Goal: Information Seeking & Learning: Learn about a topic

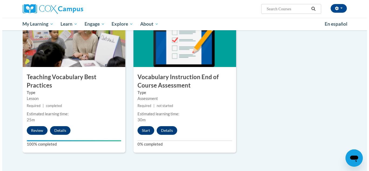
scroll to position [590, 0]
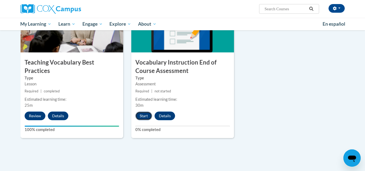
click at [145, 116] on button "Start" at bounding box center [143, 116] width 17 height 9
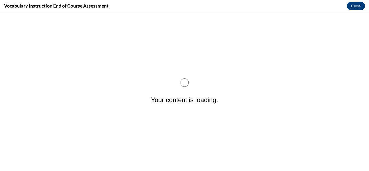
scroll to position [0, 0]
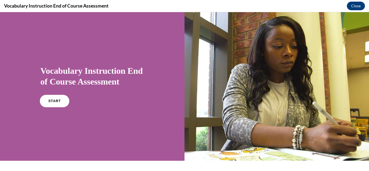
click at [58, 102] on span "START" at bounding box center [54, 101] width 12 height 4
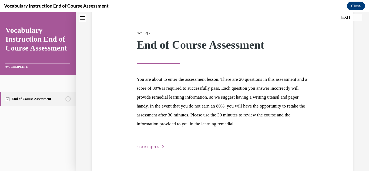
scroll to position [77, 0]
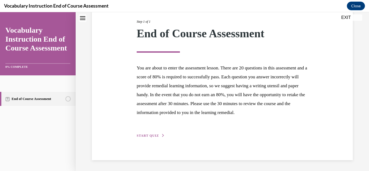
click at [150, 136] on span "START QUIZ" at bounding box center [148, 136] width 22 height 4
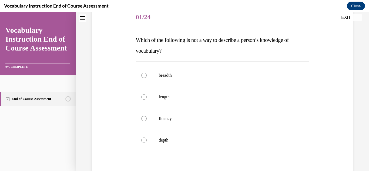
scroll to position [76, 0]
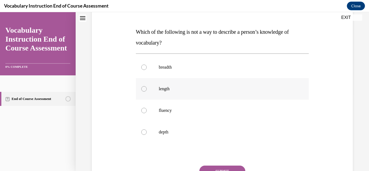
click at [143, 88] on div at bounding box center [143, 88] width 5 height 5
click at [143, 88] on input "length" at bounding box center [143, 88] width 5 height 5
radio input "true"
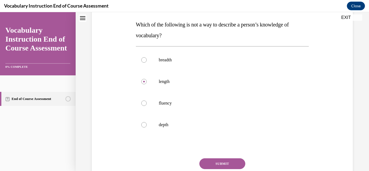
scroll to position [86, 0]
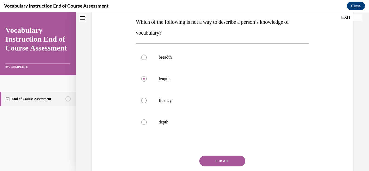
click at [215, 162] on button "SUBMIT" at bounding box center [222, 161] width 46 height 11
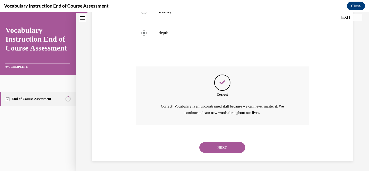
scroll to position [176, 0]
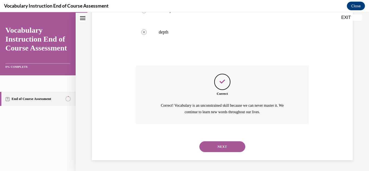
click at [220, 145] on button "NEXT" at bounding box center [222, 146] width 46 height 11
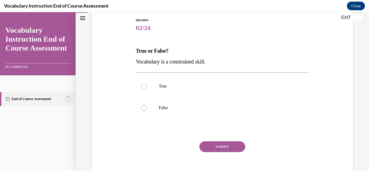
scroll to position [61, 0]
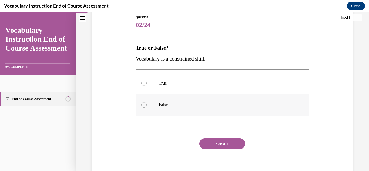
click at [143, 106] on div at bounding box center [143, 104] width 5 height 5
click at [143, 106] on input "False" at bounding box center [143, 104] width 5 height 5
radio input "true"
click at [217, 145] on button "SUBMIT" at bounding box center [222, 143] width 46 height 11
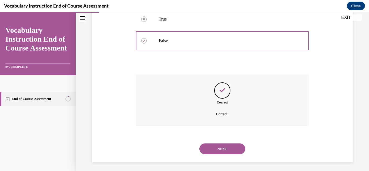
scroll to position [127, 0]
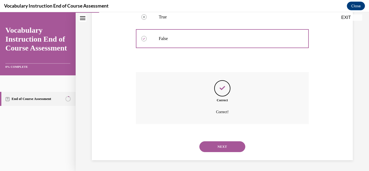
click at [232, 149] on button "NEXT" at bounding box center [222, 146] width 46 height 11
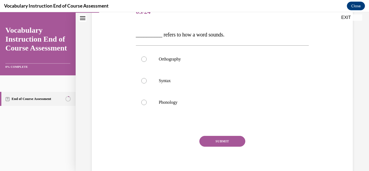
scroll to position [74, 0]
click at [143, 101] on div at bounding box center [143, 101] width 5 height 5
click at [143, 101] on input "Phonology" at bounding box center [143, 101] width 5 height 5
radio input "true"
click at [221, 140] on button "SUBMIT" at bounding box center [222, 141] width 46 height 11
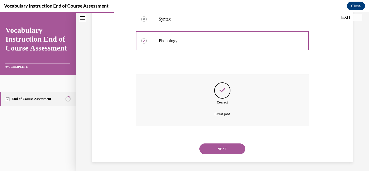
scroll to position [138, 0]
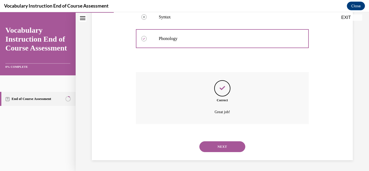
click at [218, 144] on button "NEXT" at bounding box center [222, 146] width 46 height 11
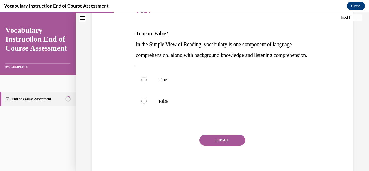
scroll to position [78, 0]
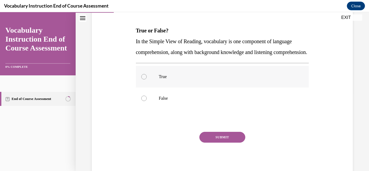
click at [142, 79] on div at bounding box center [143, 76] width 5 height 5
click at [142, 79] on input "True" at bounding box center [143, 76] width 5 height 5
radio input "true"
click at [215, 143] on button "SUBMIT" at bounding box center [222, 137] width 46 height 11
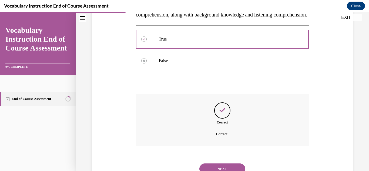
scroll to position [148, 0]
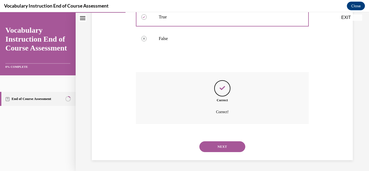
click at [235, 146] on button "NEXT" at bounding box center [222, 146] width 46 height 11
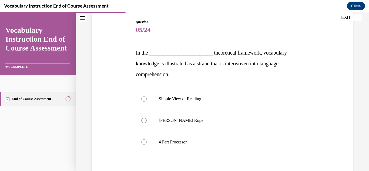
scroll to position [55, 0]
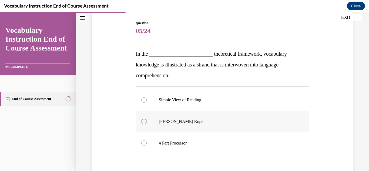
click at [144, 121] on div at bounding box center [143, 121] width 5 height 5
click at [144, 121] on input "Scarborough's Rope" at bounding box center [143, 121] width 5 height 5
radio input "true"
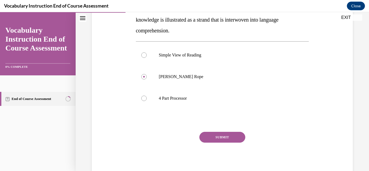
scroll to position [108, 0]
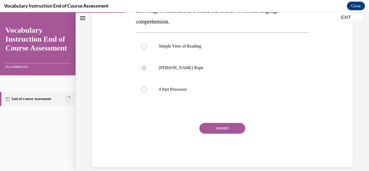
click at [232, 128] on button "SUBMIT" at bounding box center [222, 128] width 46 height 11
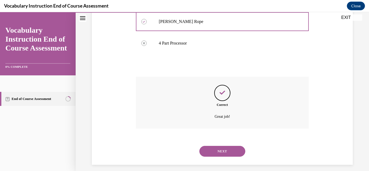
scroll to position [159, 0]
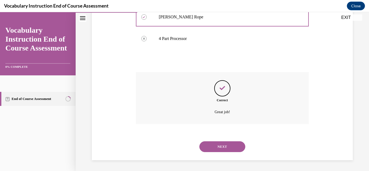
click at [225, 145] on button "NEXT" at bounding box center [222, 146] width 46 height 11
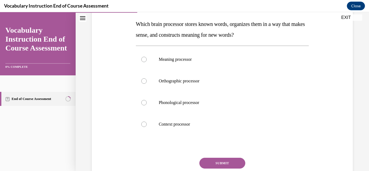
scroll to position [84, 0]
click at [143, 60] on div at bounding box center [143, 59] width 5 height 5
click at [143, 60] on input "Meaning processor" at bounding box center [143, 59] width 5 height 5
radio input "true"
click at [222, 164] on button "SUBMIT" at bounding box center [222, 163] width 46 height 11
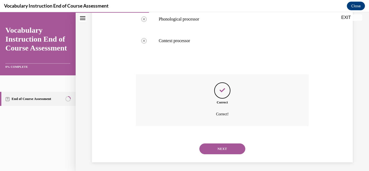
scroll to position [170, 0]
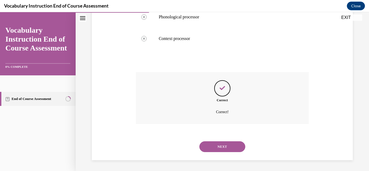
click at [223, 146] on button "NEXT" at bounding box center [222, 146] width 46 height 11
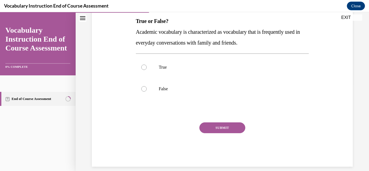
scroll to position [89, 0]
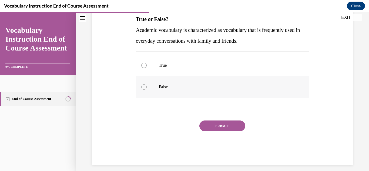
click at [143, 86] on div at bounding box center [143, 86] width 5 height 5
click at [143, 86] on input "False" at bounding box center [143, 86] width 5 height 5
radio input "true"
click at [220, 127] on button "SUBMIT" at bounding box center [222, 126] width 46 height 11
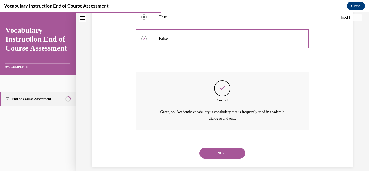
scroll to position [144, 0]
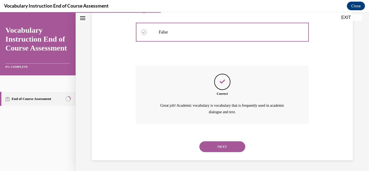
click at [227, 146] on button "NEXT" at bounding box center [222, 146] width 46 height 11
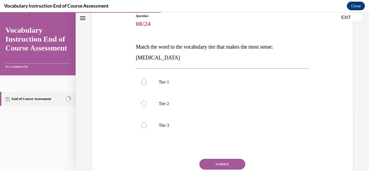
scroll to position [65, 0]
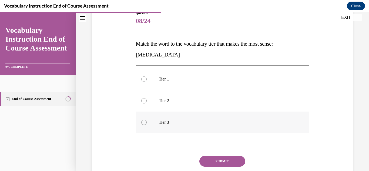
click at [143, 121] on div at bounding box center [143, 122] width 5 height 5
click at [143, 121] on input "Tier 3" at bounding box center [143, 122] width 5 height 5
radio input "true"
click at [212, 159] on button "SUBMIT" at bounding box center [222, 161] width 46 height 11
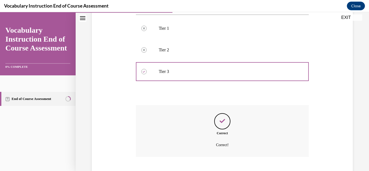
scroll to position [148, 0]
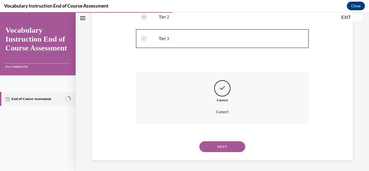
click at [222, 145] on button "NEXT" at bounding box center [222, 146] width 46 height 11
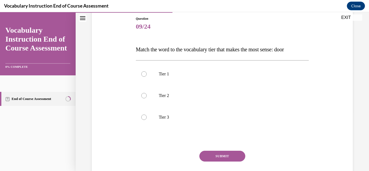
scroll to position [63, 0]
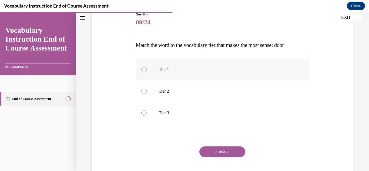
click at [143, 69] on div at bounding box center [143, 69] width 5 height 5
click at [143, 69] on input "Tier 1" at bounding box center [143, 69] width 5 height 5
radio input "true"
click at [224, 150] on button "SUBMIT" at bounding box center [222, 151] width 46 height 11
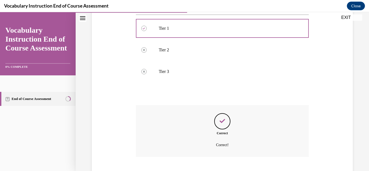
scroll to position [138, 0]
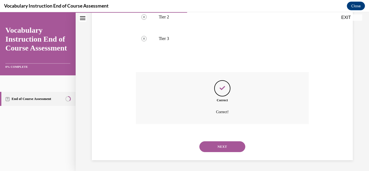
click at [232, 148] on button "NEXT" at bounding box center [222, 146] width 46 height 11
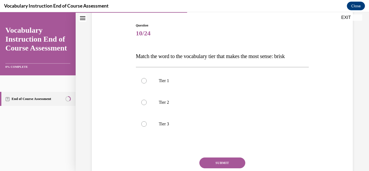
scroll to position [56, 0]
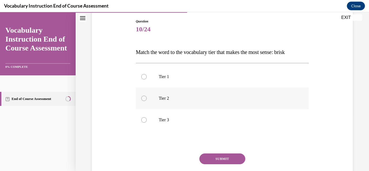
click at [143, 98] on div at bounding box center [143, 98] width 5 height 5
click at [143, 98] on input "Tier 2" at bounding box center [143, 98] width 5 height 5
radio input "true"
click at [218, 159] on button "SUBMIT" at bounding box center [222, 158] width 46 height 11
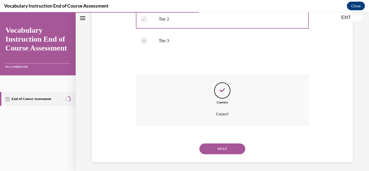
scroll to position [138, 0]
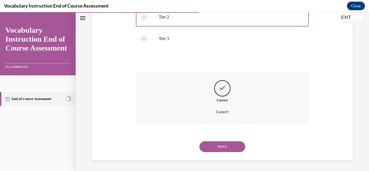
click at [222, 146] on button "NEXT" at bounding box center [222, 146] width 46 height 11
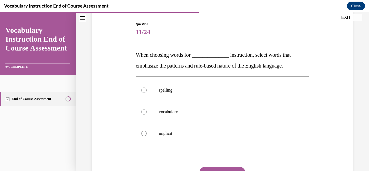
scroll to position [75, 0]
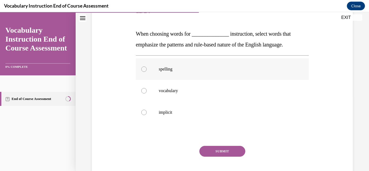
click at [143, 70] on div at bounding box center [143, 68] width 5 height 5
click at [143, 70] on input "spelling" at bounding box center [143, 68] width 5 height 5
radio input "true"
click at [215, 151] on button "SUBMIT" at bounding box center [222, 151] width 46 height 11
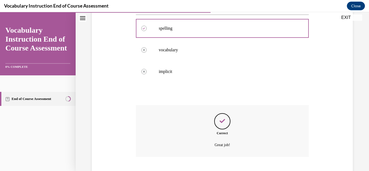
scroll to position [148, 0]
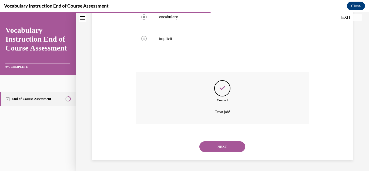
click at [235, 142] on button "NEXT" at bounding box center [222, 146] width 46 height 11
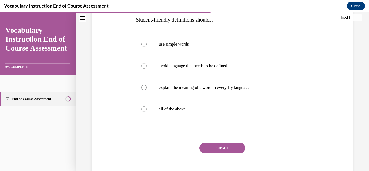
scroll to position [90, 0]
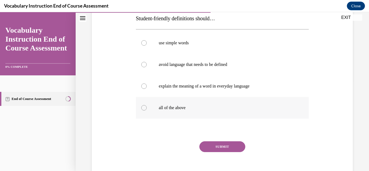
click at [144, 108] on div at bounding box center [143, 107] width 5 height 5
click at [144, 108] on input "all of the above" at bounding box center [143, 107] width 5 height 5
radio input "true"
click at [223, 146] on button "SUBMIT" at bounding box center [222, 146] width 46 height 11
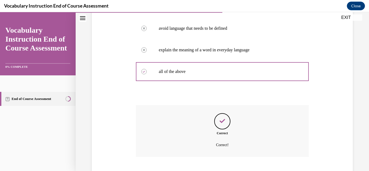
scroll to position [159, 0]
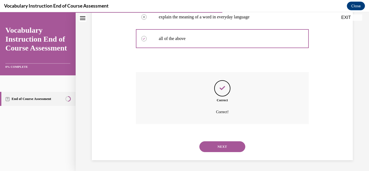
click at [233, 146] on button "NEXT" at bounding box center [222, 146] width 46 height 11
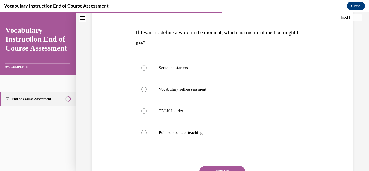
scroll to position [79, 0]
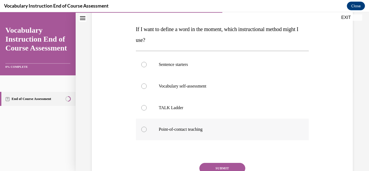
click at [145, 129] on div at bounding box center [143, 129] width 5 height 5
click at [145, 129] on input "Point-of-contact teaching" at bounding box center [143, 129] width 5 height 5
radio input "true"
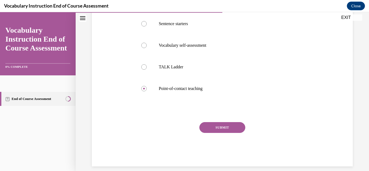
click at [233, 125] on button "SUBMIT" at bounding box center [222, 127] width 46 height 11
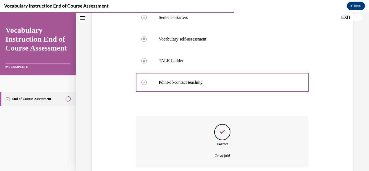
scroll to position [170, 0]
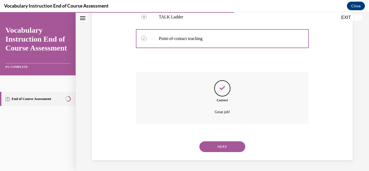
click at [228, 149] on button "NEXT" at bounding box center [222, 146] width 46 height 11
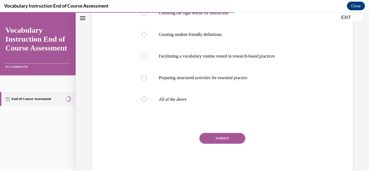
scroll to position [123, 0]
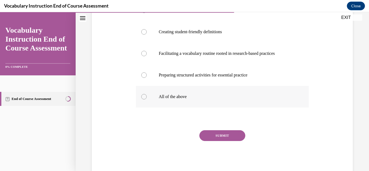
click at [142, 98] on div at bounding box center [143, 96] width 5 height 5
click at [142, 98] on input "All of the above" at bounding box center [143, 96] width 5 height 5
radio input "true"
click at [221, 135] on button "SUBMIT" at bounding box center [222, 135] width 46 height 11
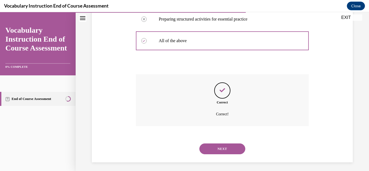
scroll to position [181, 0]
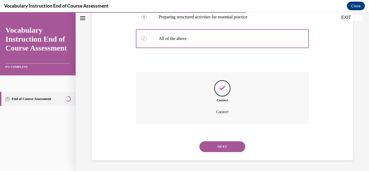
click at [219, 148] on button "NEXT" at bounding box center [222, 146] width 46 height 11
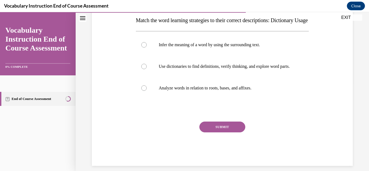
scroll to position [96, 0]
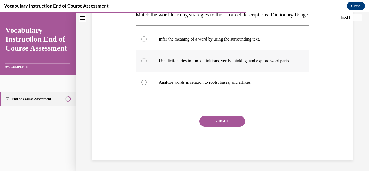
click at [144, 63] on div at bounding box center [143, 60] width 5 height 5
click at [144, 63] on input "Use dictionaries to find definitions, verify thinking, and explore word parts." at bounding box center [143, 60] width 5 height 5
radio input "true"
click at [213, 127] on button "SUBMIT" at bounding box center [222, 121] width 46 height 11
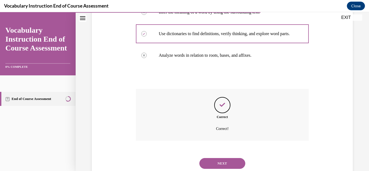
scroll to position [154, 0]
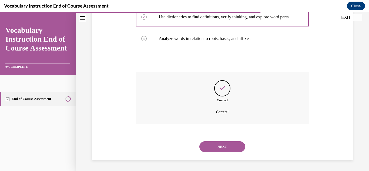
click at [222, 147] on button "NEXT" at bounding box center [222, 146] width 46 height 11
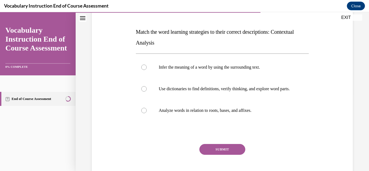
scroll to position [80, 0]
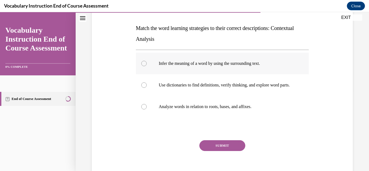
click at [142, 63] on div at bounding box center [143, 63] width 5 height 5
click at [142, 63] on input "Infer the meaning of a word by using the surrounding text." at bounding box center [143, 63] width 5 height 5
radio input "true"
click at [217, 151] on button "SUBMIT" at bounding box center [222, 145] width 46 height 11
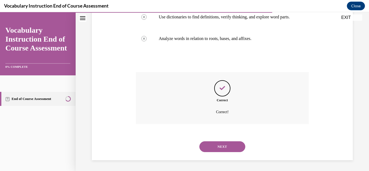
scroll to position [154, 0]
click at [218, 145] on button "NEXT" at bounding box center [222, 146] width 46 height 11
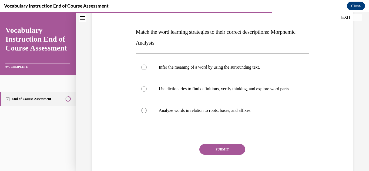
scroll to position [91, 0]
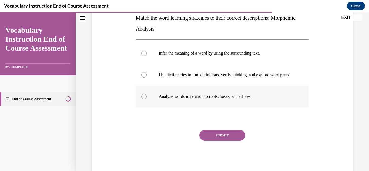
click at [143, 99] on div at bounding box center [143, 96] width 5 height 5
click at [143, 99] on input "Analyze words in relation to roots, bases, and affixes." at bounding box center [143, 96] width 5 height 5
radio input "true"
click at [226, 140] on button "SUBMIT" at bounding box center [222, 135] width 46 height 11
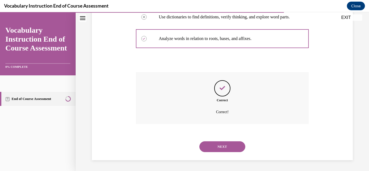
scroll to position [154, 0]
click at [225, 144] on button "NEXT" at bounding box center [222, 146] width 46 height 11
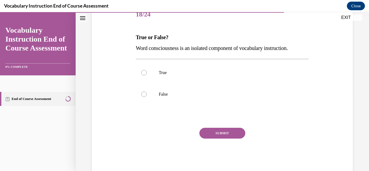
scroll to position [72, 0]
click at [143, 94] on div at bounding box center [143, 93] width 5 height 5
click at [143, 94] on input "False" at bounding box center [143, 93] width 5 height 5
radio input "true"
click at [229, 133] on button "SUBMIT" at bounding box center [222, 132] width 46 height 11
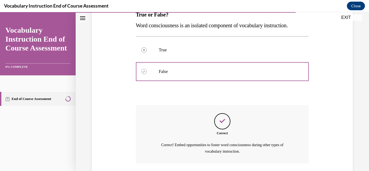
scroll to position [133, 0]
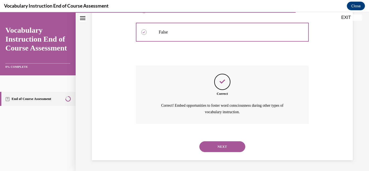
click at [225, 148] on button "NEXT" at bounding box center [222, 146] width 46 height 11
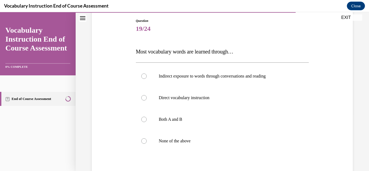
scroll to position [52, 0]
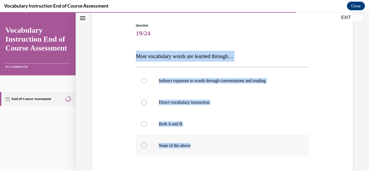
drag, startPoint x: 134, startPoint y: 55, endPoint x: 210, endPoint y: 144, distance: 117.3
click at [210, 144] on div "Question 19/24 Most vocabulary words are learned through… Indirect exposure to …" at bounding box center [223, 119] width 176 height 209
copy div "Most vocabulary words are learned through… Indirect exposure to words through c…"
click at [328, 96] on div "Question 19/24 Most vocabulary words are learned through… Indirect exposure to …" at bounding box center [223, 115] width 264 height 217
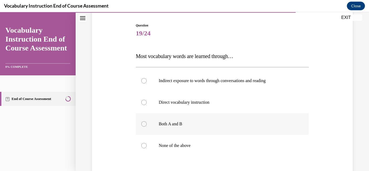
click at [142, 124] on div at bounding box center [143, 123] width 5 height 5
click at [142, 124] on input "Both A and B" at bounding box center [143, 123] width 5 height 5
radio input "true"
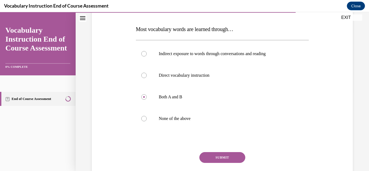
scroll to position [87, 0]
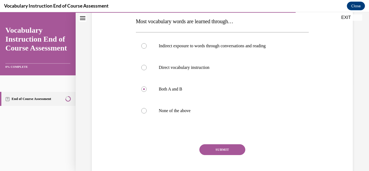
click at [216, 150] on button "SUBMIT" at bounding box center [222, 149] width 46 height 11
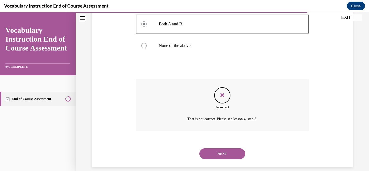
scroll to position [156, 0]
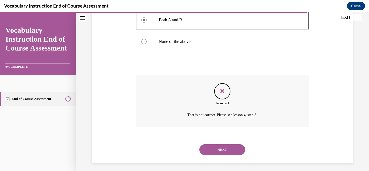
click at [236, 152] on button "NEXT" at bounding box center [222, 149] width 46 height 11
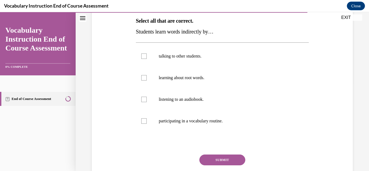
scroll to position [52, 0]
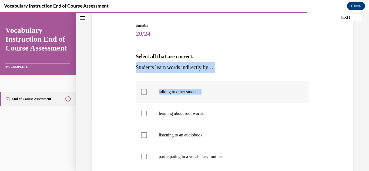
drag, startPoint x: 136, startPoint y: 69, endPoint x: 257, endPoint y: 87, distance: 122.4
click at [257, 87] on div "Question 20/24 Select all that are correct. Students learn words indirectly by……" at bounding box center [222, 128] width 173 height 211
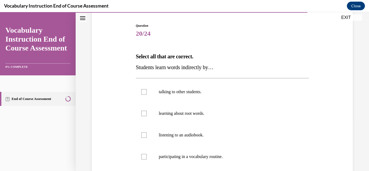
click at [313, 48] on div "Question 20/24 Select all that are correct. Students learn words indirectly by……" at bounding box center [223, 121] width 264 height 228
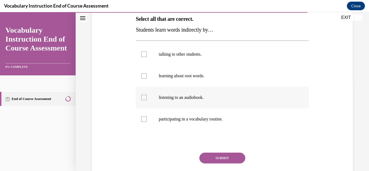
scroll to position [91, 0]
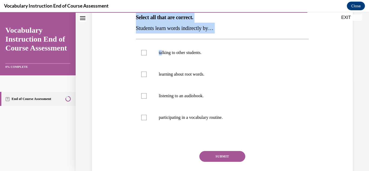
drag, startPoint x: 133, startPoint y: 19, endPoint x: 162, endPoint y: 41, distance: 36.2
click at [162, 41] on div "Question 20/24 Select all that are correct. Students learn words indirectly by……" at bounding box center [223, 82] width 264 height 228
click at [124, 38] on div "Question 20/24 Select all that are correct. Students learn words indirectly by……" at bounding box center [223, 82] width 264 height 228
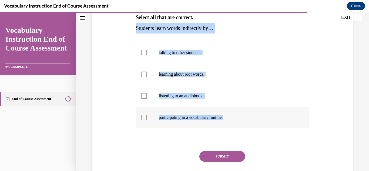
drag, startPoint x: 135, startPoint y: 26, endPoint x: 233, endPoint y: 118, distance: 134.0
click at [233, 118] on div "Question 20/24 Select all that are correct. Students learn words indirectly by……" at bounding box center [222, 89] width 173 height 211
copy div "Students learn words indirectly by… talking to other students. learning about r…"
click at [116, 52] on div "Question 20/24 Select all that are correct. Students learn words indirectly by……" at bounding box center [223, 82] width 264 height 228
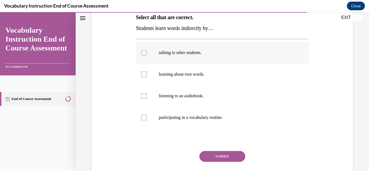
click at [144, 53] on div at bounding box center [143, 52] width 5 height 5
click at [144, 53] on input "talking to other students." at bounding box center [143, 52] width 5 height 5
checkbox input "true"
click at [142, 98] on div at bounding box center [143, 95] width 5 height 5
click at [142, 98] on input "listening to an audiobook." at bounding box center [143, 95] width 5 height 5
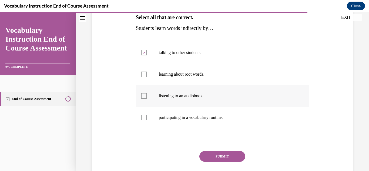
checkbox input "true"
click at [143, 119] on div at bounding box center [143, 117] width 5 height 5
click at [143, 119] on input "participating in a vocabulary routine." at bounding box center [143, 117] width 5 height 5
checkbox input "true"
click at [216, 155] on button "SUBMIT" at bounding box center [222, 156] width 46 height 11
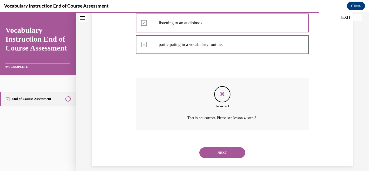
scroll to position [170, 0]
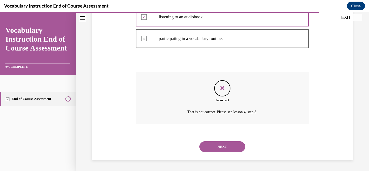
click at [233, 145] on button "NEXT" at bounding box center [222, 146] width 46 height 11
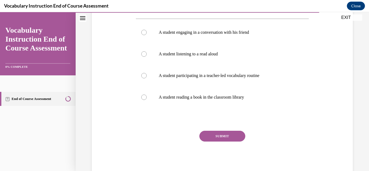
scroll to position [103, 0]
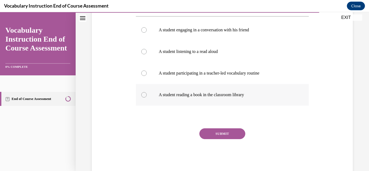
click at [145, 94] on div at bounding box center [143, 94] width 5 height 5
click at [145, 94] on input "A student reading a book in the classroom library" at bounding box center [143, 94] width 5 height 5
radio input "true"
click at [215, 133] on button "SUBMIT" at bounding box center [222, 133] width 46 height 11
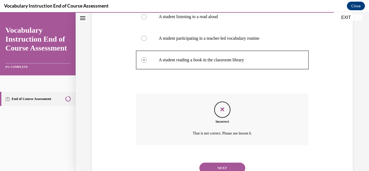
scroll to position [159, 0]
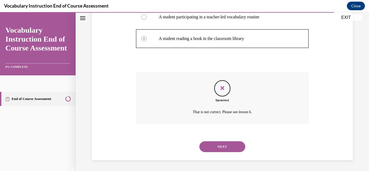
click at [232, 143] on button "NEXT" at bounding box center [222, 146] width 46 height 11
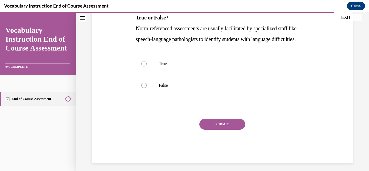
scroll to position [94, 0]
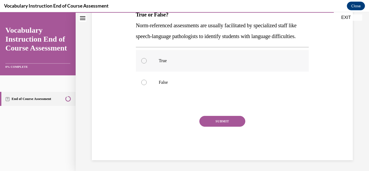
click at [144, 63] on div at bounding box center [143, 60] width 5 height 5
click at [144, 63] on input "True" at bounding box center [143, 60] width 5 height 5
radio input "true"
click at [208, 127] on button "SUBMIT" at bounding box center [222, 121] width 46 height 11
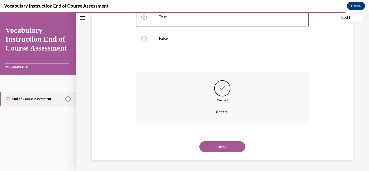
scroll to position [148, 0]
click at [225, 146] on button "NEXT" at bounding box center [222, 146] width 46 height 11
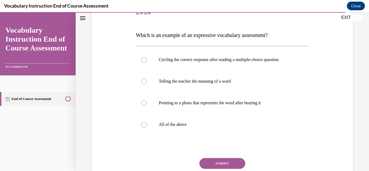
scroll to position [74, 0]
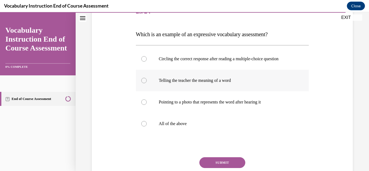
click at [143, 80] on div at bounding box center [143, 80] width 5 height 5
click at [143, 80] on input "Telling the teacher the meaning of a word" at bounding box center [143, 80] width 5 height 5
radio input "true"
click at [227, 164] on button "SUBMIT" at bounding box center [222, 162] width 46 height 11
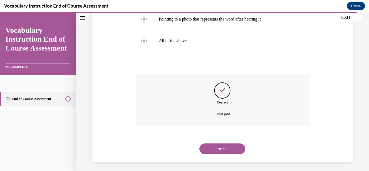
scroll to position [159, 0]
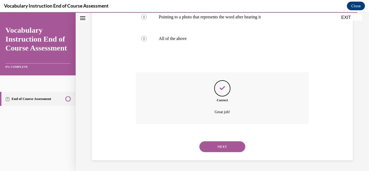
click at [226, 150] on button "NEXT" at bounding box center [222, 146] width 46 height 11
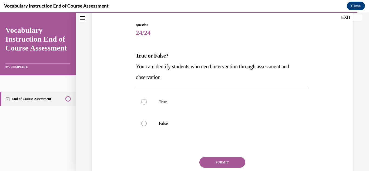
scroll to position [74, 0]
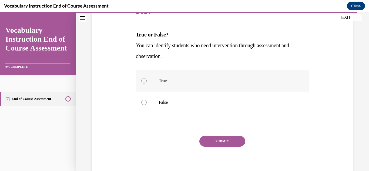
click at [144, 80] on div at bounding box center [143, 80] width 5 height 5
click at [144, 80] on input "True" at bounding box center [143, 80] width 5 height 5
radio input "true"
click at [226, 141] on button "SUBMIT" at bounding box center [222, 141] width 46 height 11
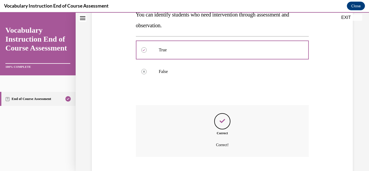
scroll to position [138, 0]
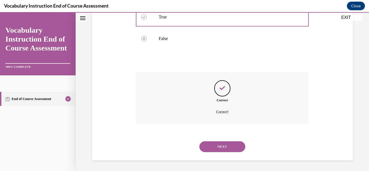
click at [226, 146] on button "NEXT" at bounding box center [222, 146] width 46 height 11
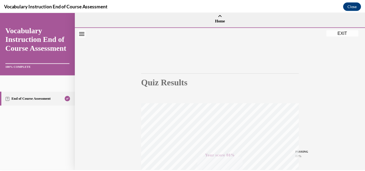
scroll to position [1, 0]
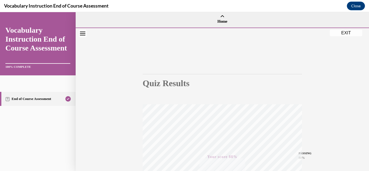
click at [346, 32] on button "EXIT" at bounding box center [346, 33] width 32 height 6
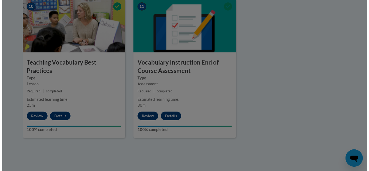
scroll to position [603, 0]
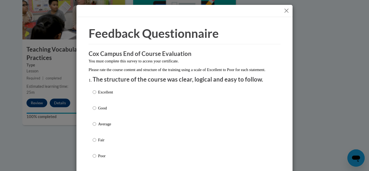
drag, startPoint x: 366, startPoint y: 121, endPoint x: 366, endPoint y: 113, distance: 7.0
click at [93, 111] on input "Good" at bounding box center [95, 108] width 4 height 6
radio input "true"
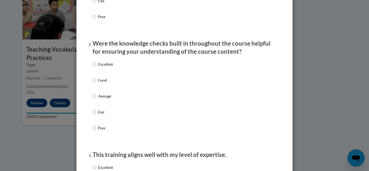
scroll to position [122, 0]
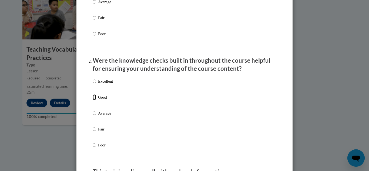
click at [93, 100] on input "Good" at bounding box center [95, 97] width 4 height 6
radio input "true"
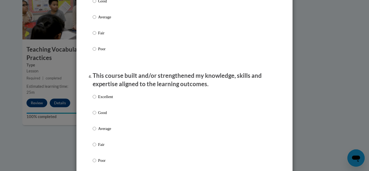
scroll to position [309, 0]
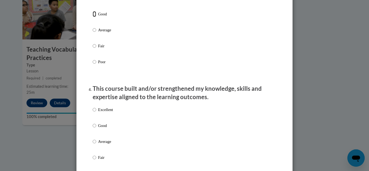
click at [93, 17] on input "Good" at bounding box center [95, 14] width 4 height 6
radio input "true"
click at [93, 129] on input "Good" at bounding box center [95, 126] width 4 height 6
radio input "true"
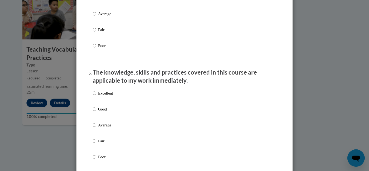
scroll to position [461, 0]
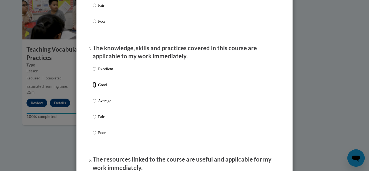
click at [93, 88] on input "Good" at bounding box center [95, 85] width 4 height 6
radio input "true"
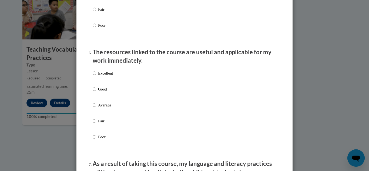
scroll to position [604, 0]
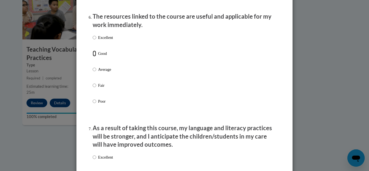
click at [94, 56] on input "Good" at bounding box center [95, 54] width 4 height 6
radio input "true"
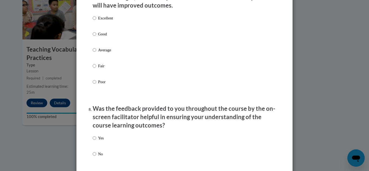
scroll to position [745, 0]
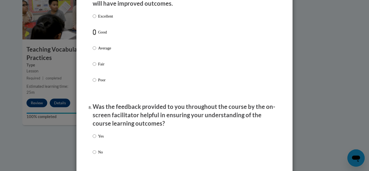
click at [93, 35] on input "Good" at bounding box center [95, 32] width 4 height 6
radio input "true"
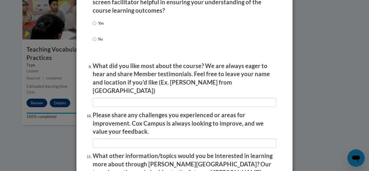
scroll to position [828, 0]
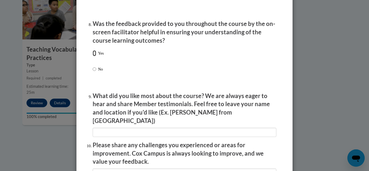
click at [93, 56] on input "Yes" at bounding box center [95, 53] width 4 height 6
radio input "true"
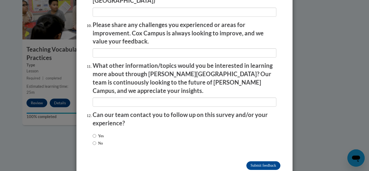
scroll to position [952, 0]
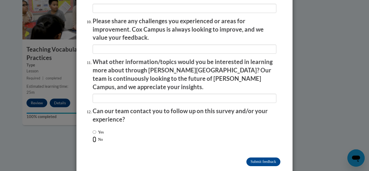
click at [93, 136] on input "No" at bounding box center [95, 139] width 4 height 6
radio input "true"
click at [262, 158] on input "Submit feedback" at bounding box center [263, 162] width 34 height 9
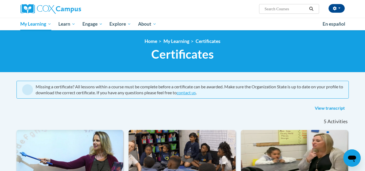
scroll to position [14, 0]
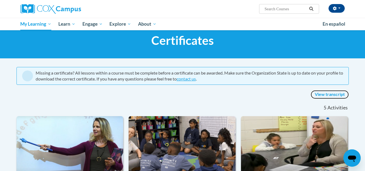
click at [336, 94] on link "View transcript" at bounding box center [330, 94] width 38 height 9
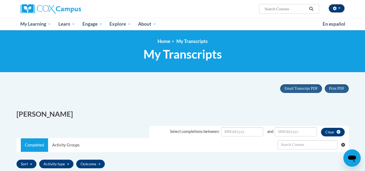
click at [339, 9] on button "button" at bounding box center [337, 8] width 16 height 9
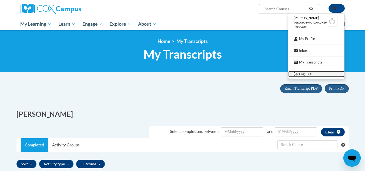
click at [303, 74] on link "Log Out" at bounding box center [316, 74] width 56 height 7
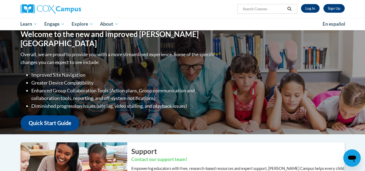
scroll to position [4, 0]
